Goal: Check status

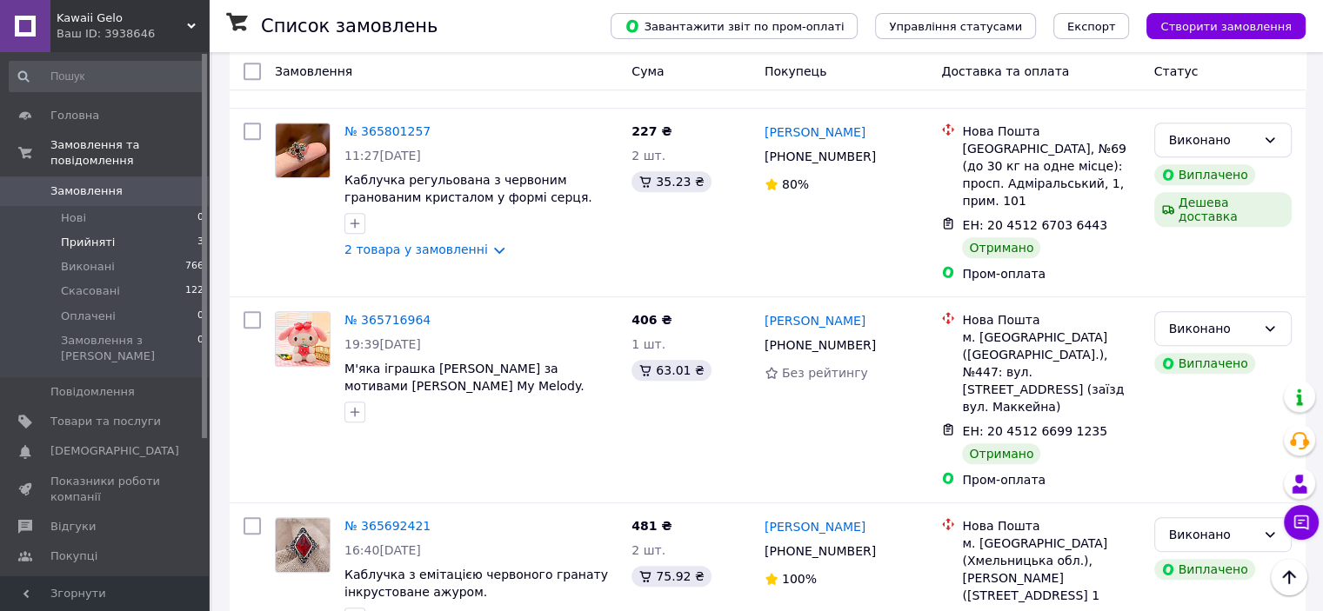
click at [80, 235] on span "Прийняті" at bounding box center [88, 243] width 54 height 16
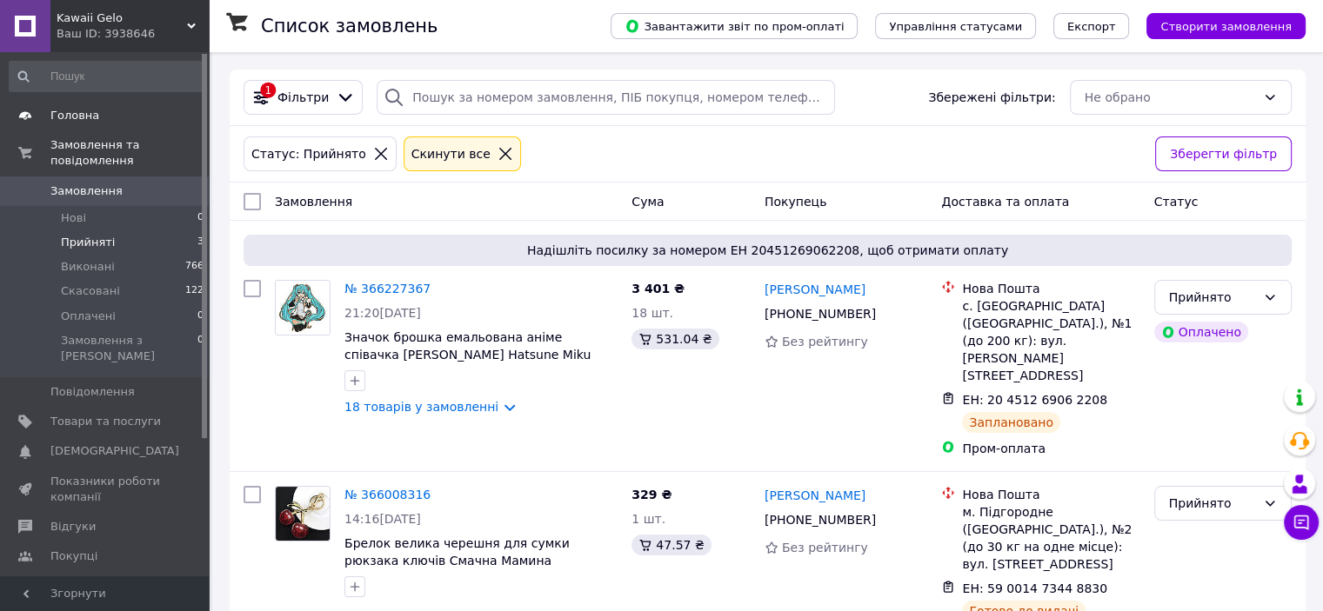
click at [90, 117] on span "Головна" at bounding box center [74, 116] width 49 height 16
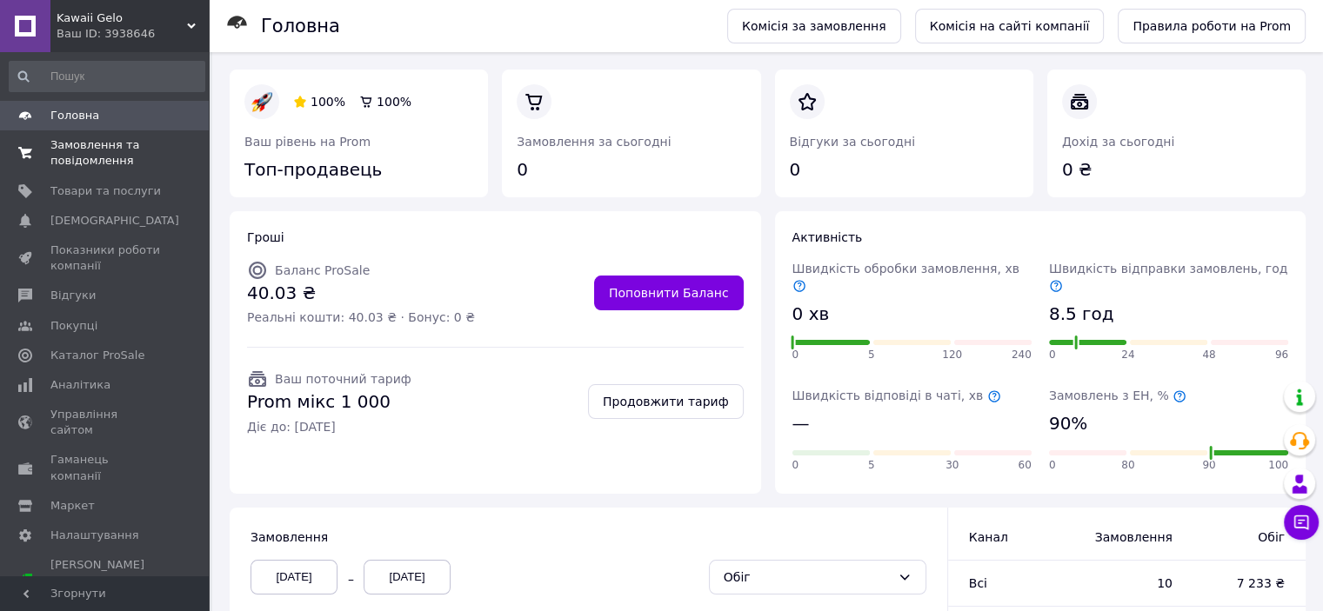
click at [85, 162] on span "Замовлення та повідомлення" at bounding box center [105, 152] width 110 height 31
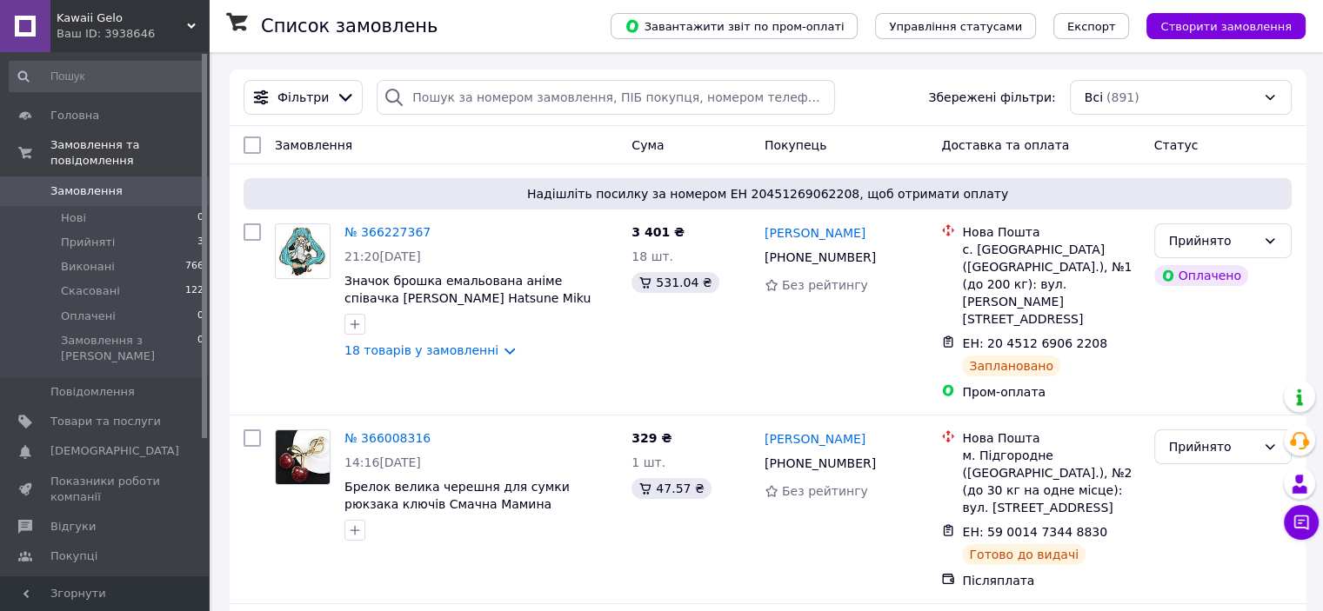
click at [395, 228] on link "№ 366227367" at bounding box center [387, 232] width 86 height 14
